Goal: Task Accomplishment & Management: Complete application form

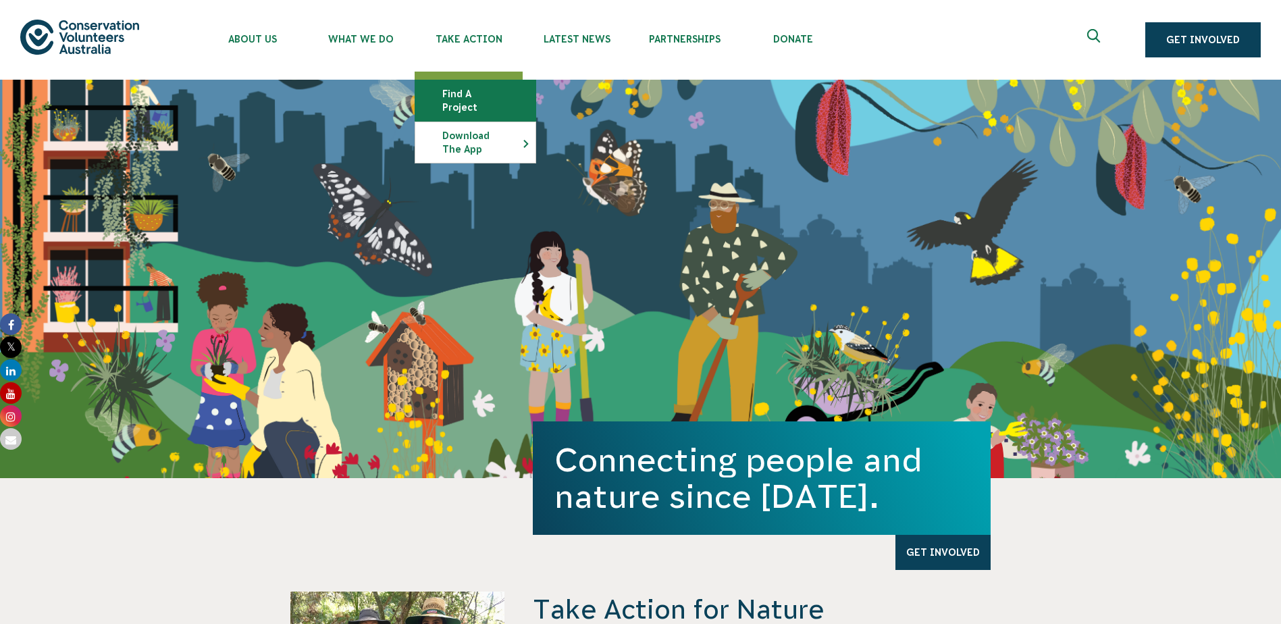
click at [464, 90] on link "Find a project" at bounding box center [475, 100] width 120 height 41
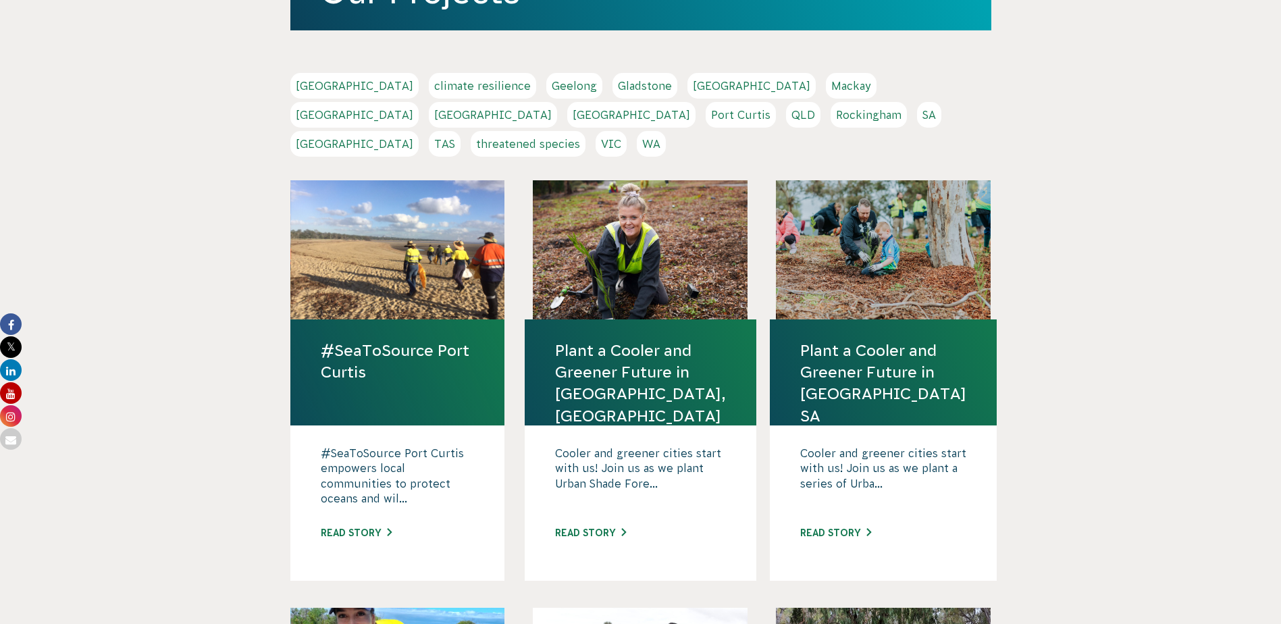
scroll to position [270, 0]
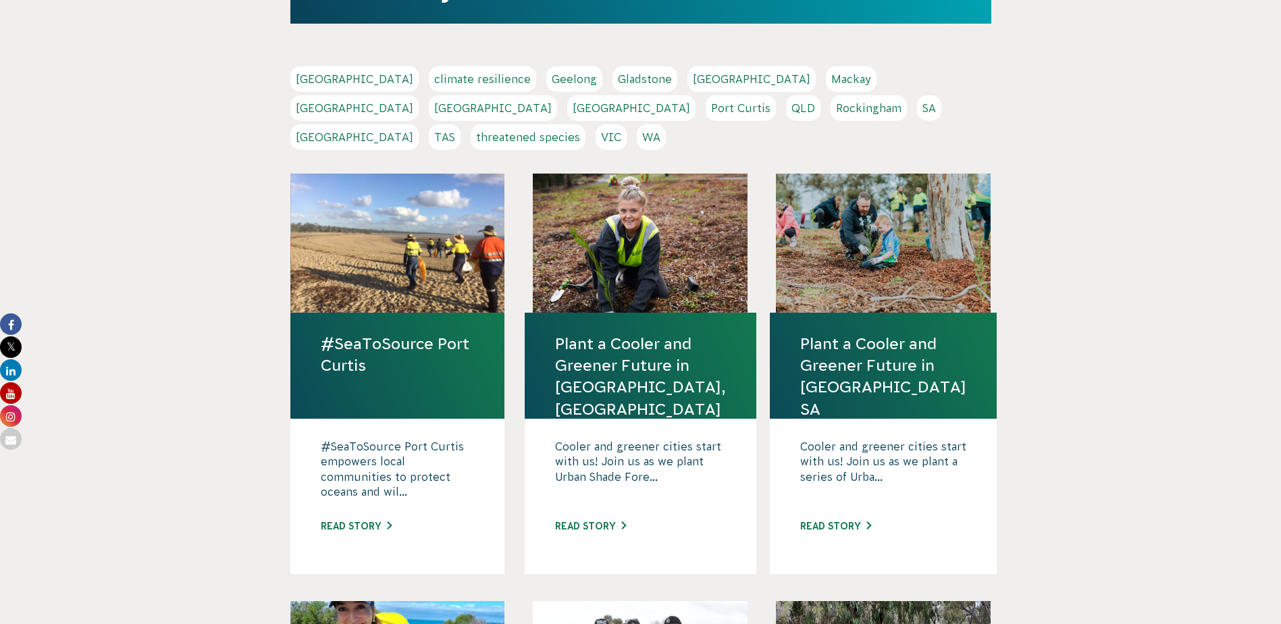
click at [353, 333] on link "#SeaToSource Port Curtis" at bounding box center [398, 354] width 154 height 43
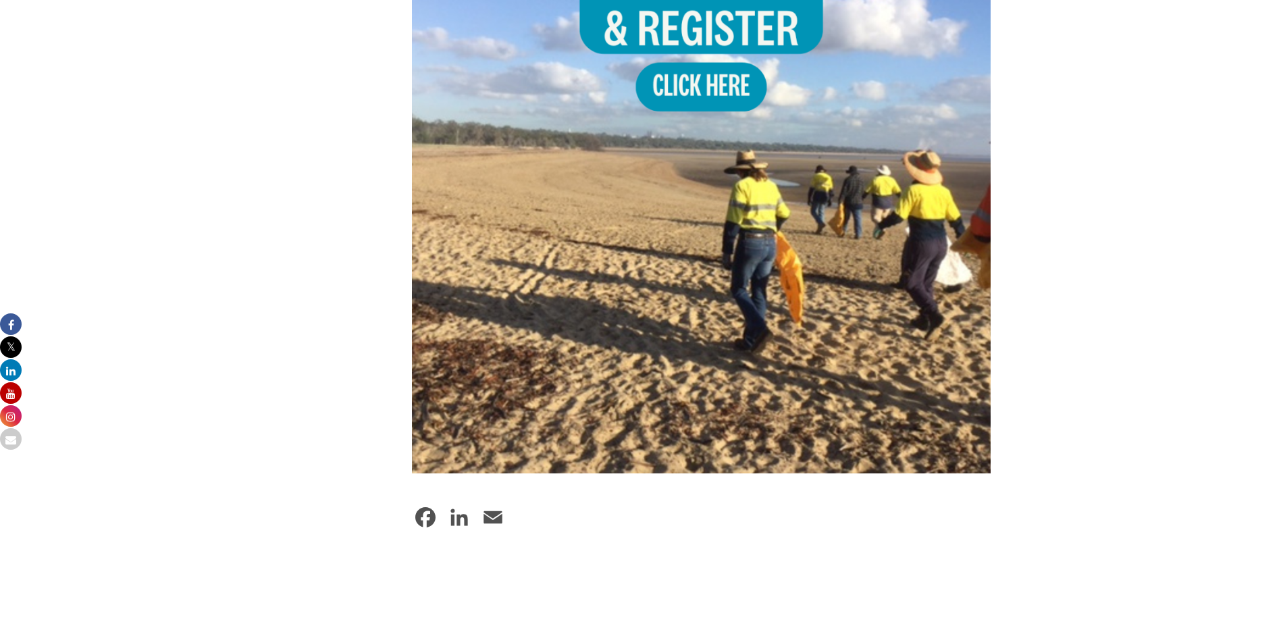
scroll to position [810, 0]
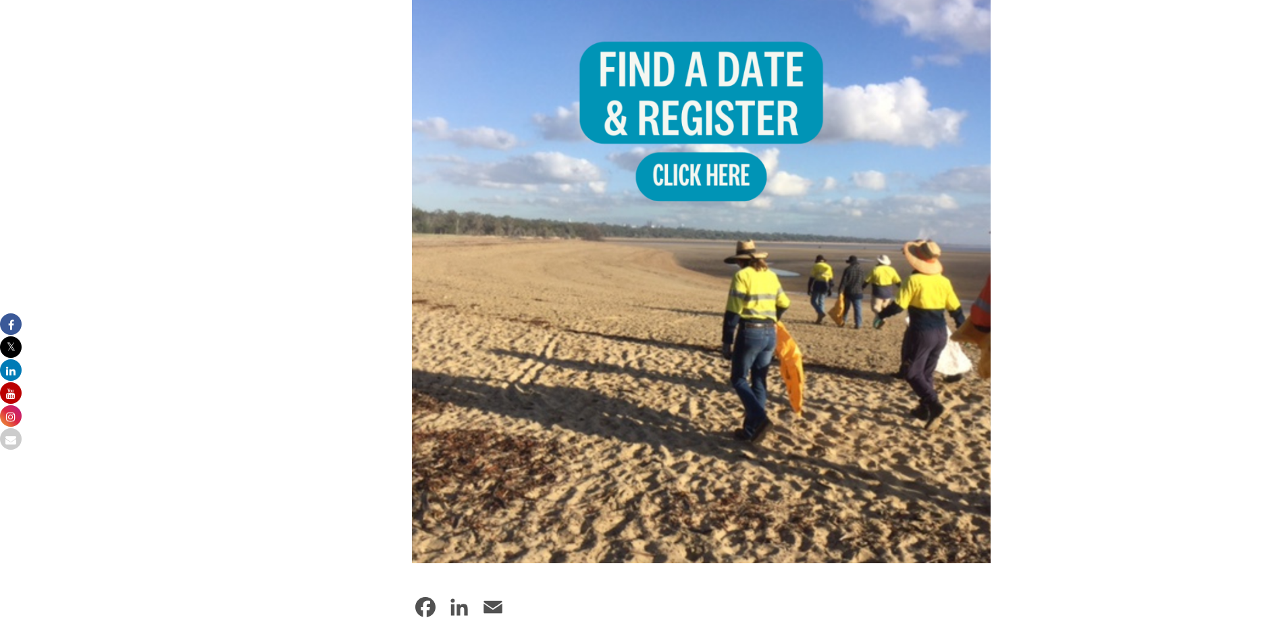
click at [663, 91] on img at bounding box center [701, 273] width 579 height 579
